Goal: Book appointment/travel/reservation

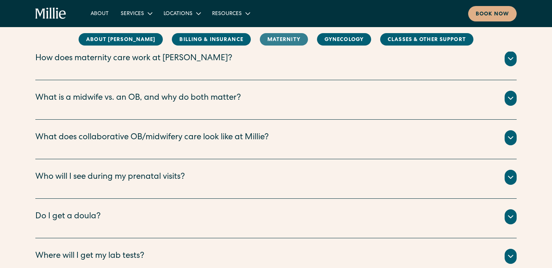
click at [263, 43] on link "MAternity" at bounding box center [284, 39] width 48 height 12
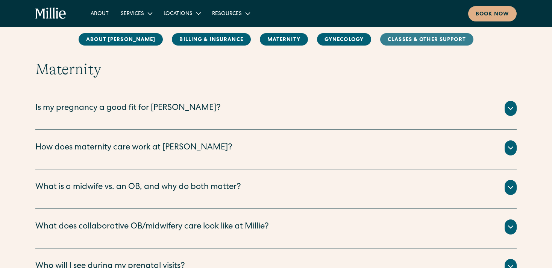
click at [413, 37] on link "Classes & Other Support" at bounding box center [426, 39] width 93 height 12
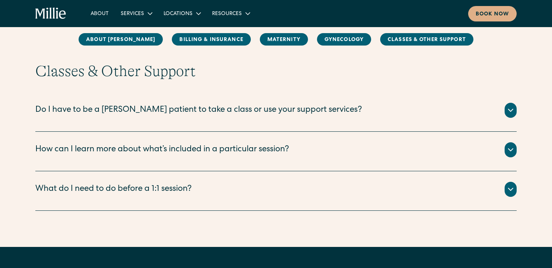
scroll to position [1321, 0]
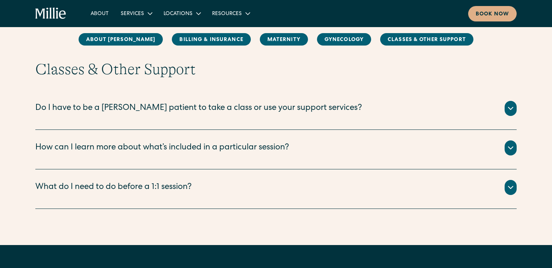
click at [232, 110] on div "Do I have to be a Millie patient to take a class or use your support services?" at bounding box center [198, 108] width 327 height 12
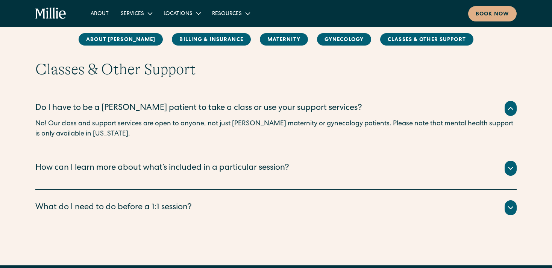
click at [198, 170] on div "How can I learn more about what’s included in a particular session?" at bounding box center [162, 168] width 254 height 12
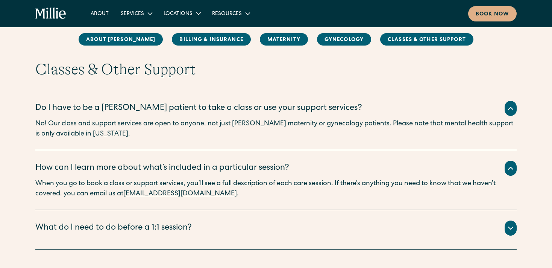
click at [161, 232] on div "What do I need to do before a 1:1 session?" at bounding box center [113, 228] width 156 height 12
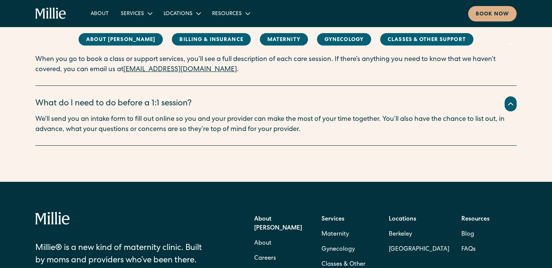
scroll to position [1445, 0]
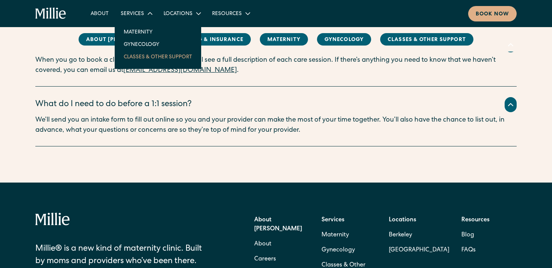
click at [139, 56] on link "Classes & Other Support" at bounding box center [158, 56] width 80 height 12
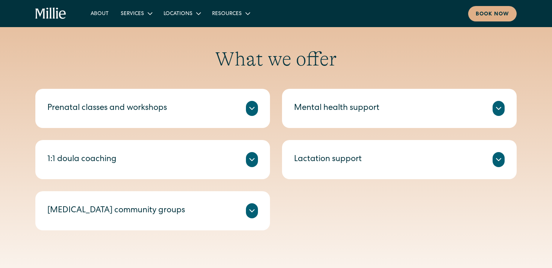
scroll to position [261, 0]
click at [332, 106] on div "Mental health support" at bounding box center [336, 109] width 85 height 12
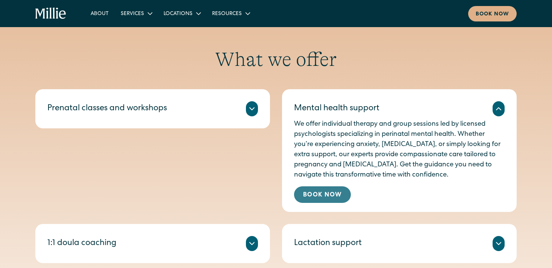
click at [325, 195] on link "Book Now" at bounding box center [322, 194] width 57 height 17
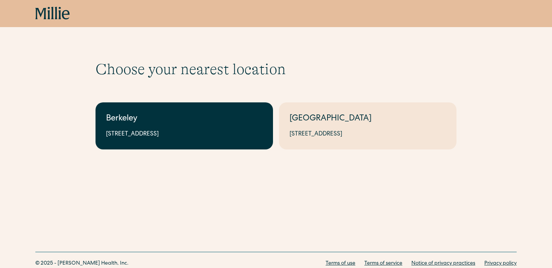
click at [228, 123] on div "Berkeley" at bounding box center [184, 119] width 156 height 12
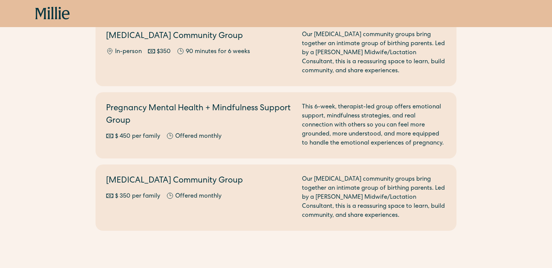
scroll to position [966, 0]
